Goal: Task Accomplishment & Management: Use online tool/utility

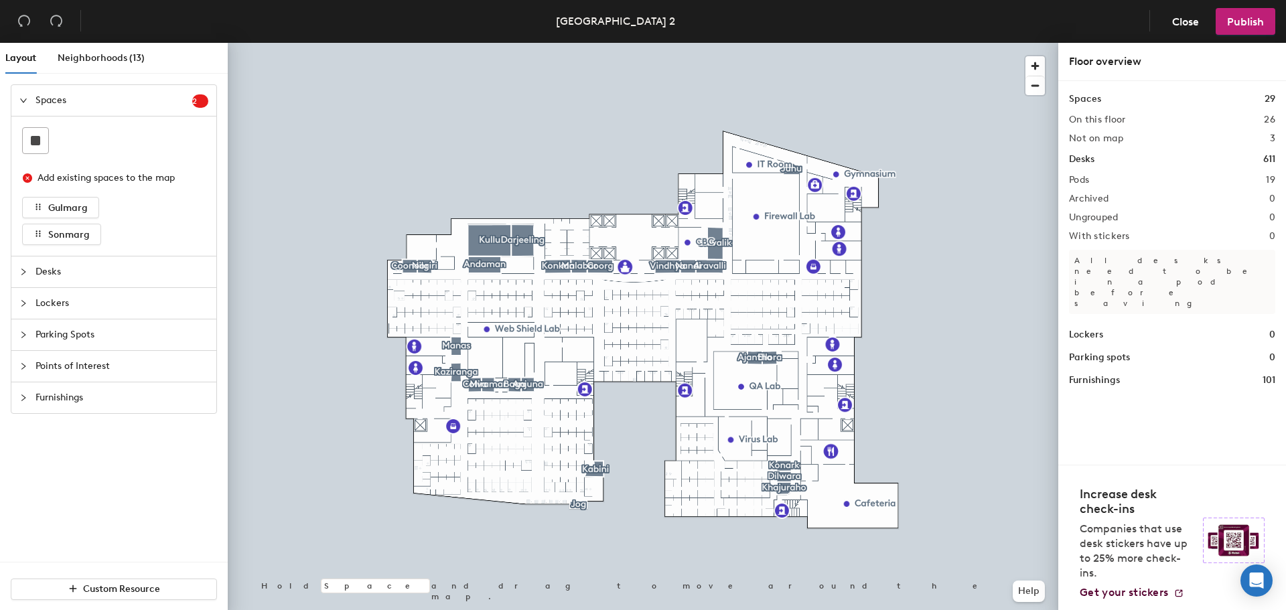
click at [24, 270] on icon "collapsed" at bounding box center [23, 272] width 8 height 8
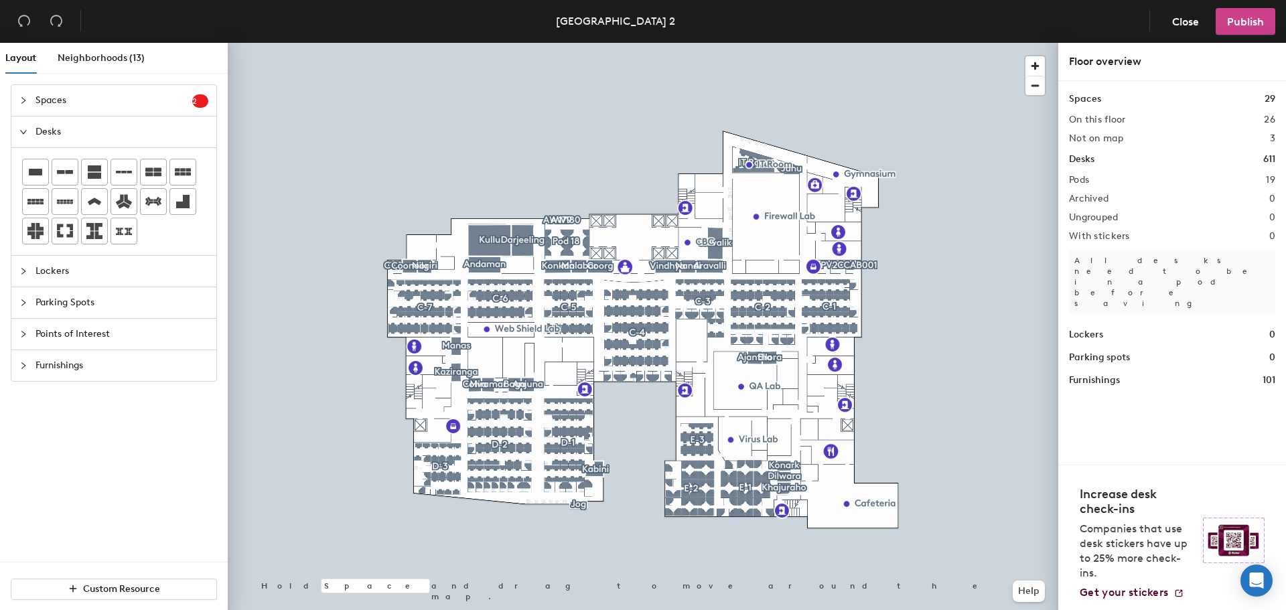
click at [1241, 18] on span "Publish" at bounding box center [1245, 21] width 37 height 13
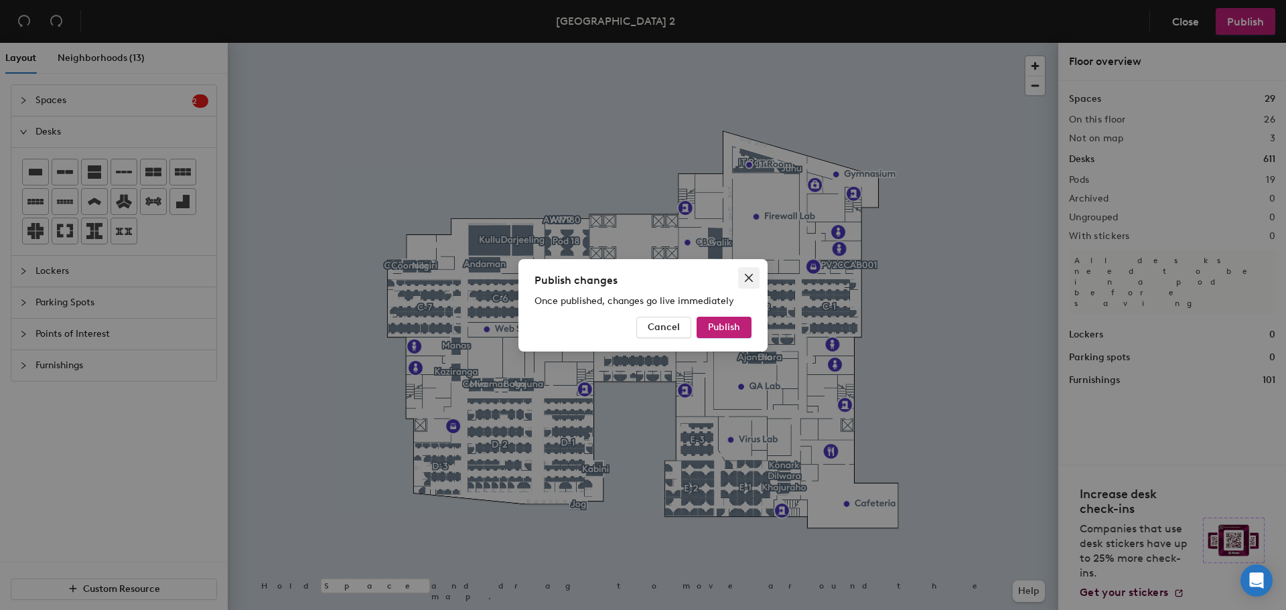
click at [751, 271] on button "Close" at bounding box center [748, 277] width 21 height 21
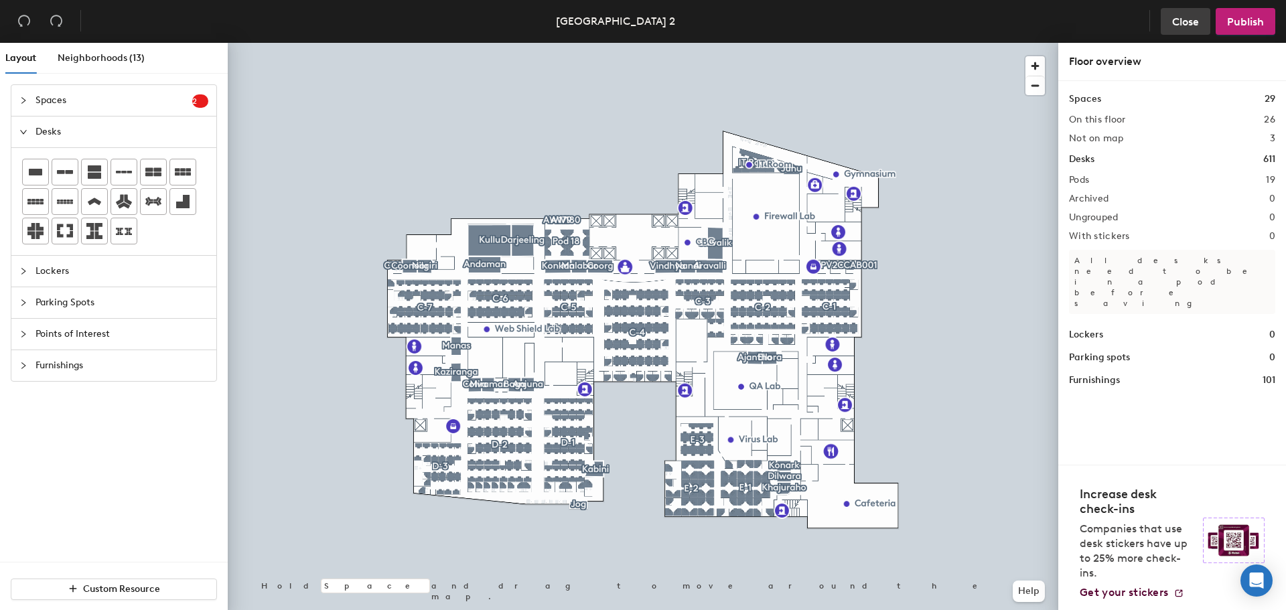
click at [1184, 25] on span "Close" at bounding box center [1185, 21] width 27 height 13
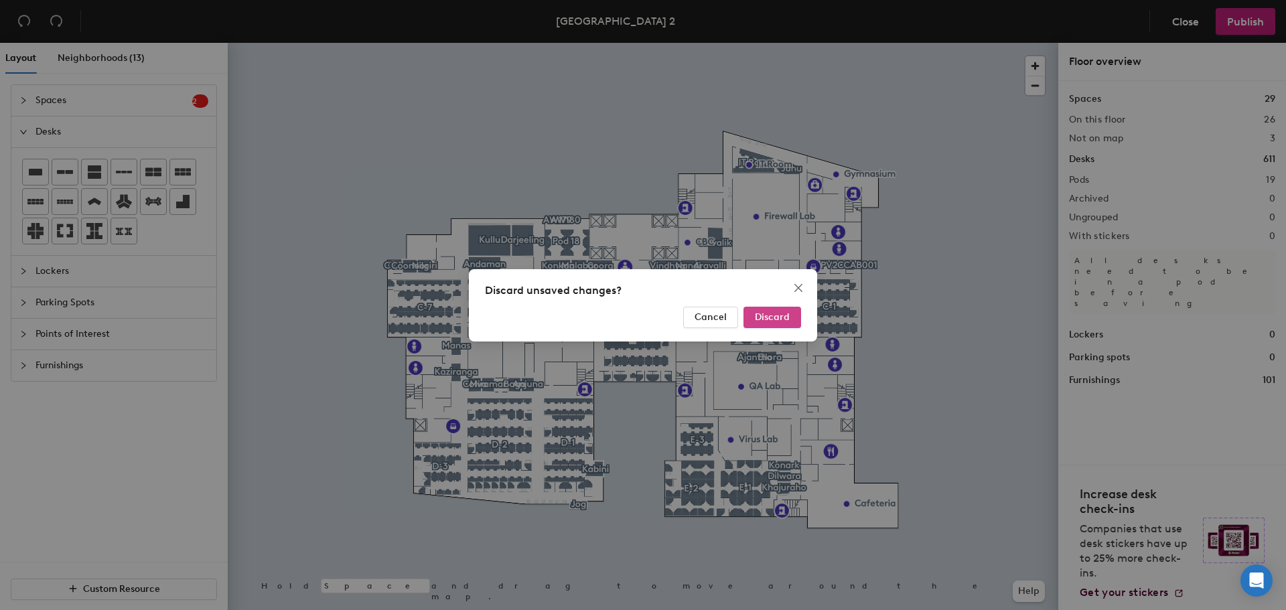
click at [763, 321] on span "Discard" at bounding box center [772, 316] width 35 height 11
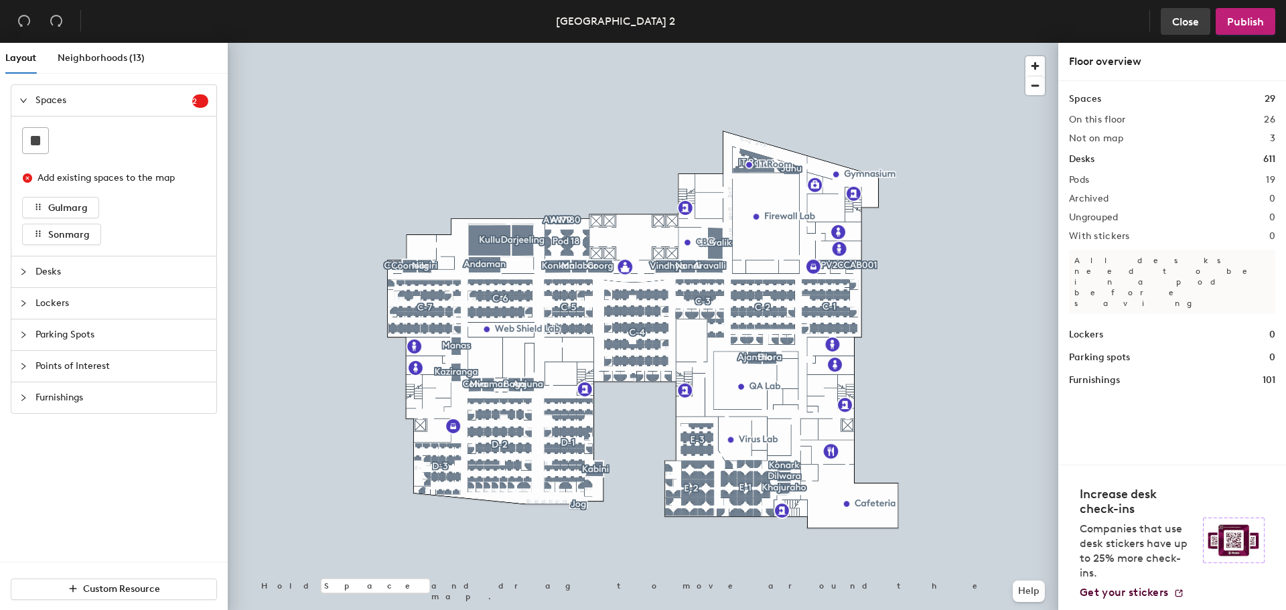
click at [1190, 21] on span "Close" at bounding box center [1185, 21] width 27 height 13
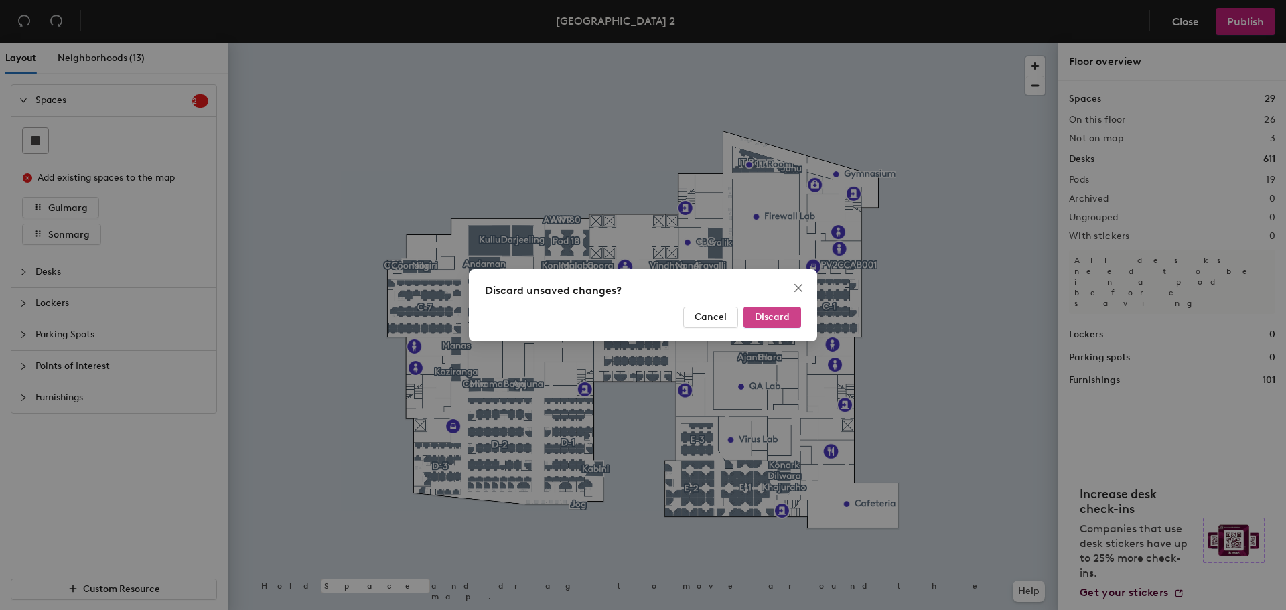
click at [780, 327] on button "Discard" at bounding box center [772, 317] width 58 height 21
